Goal: Navigation & Orientation: Find specific page/section

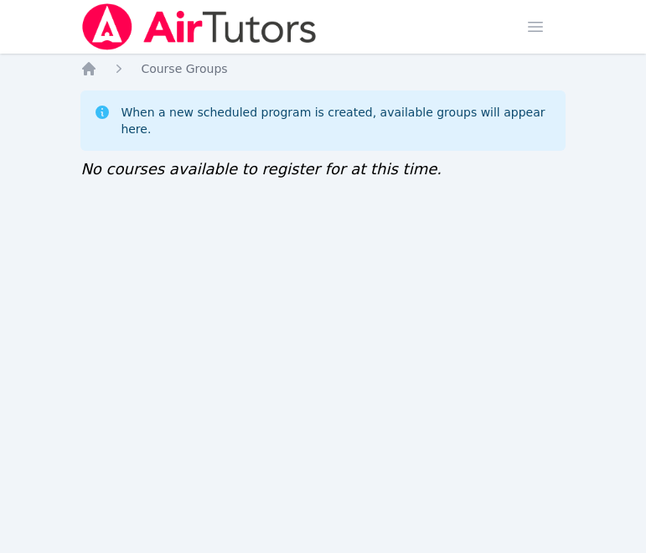
click at [300, 320] on div "Home Sessions Study Groups Students Messages Open user menu [PERSON_NAME] Open …" at bounding box center [323, 276] width 646 height 553
